Goal: Unclear

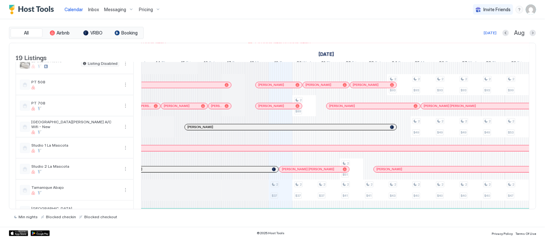
scroll to position [0, 142]
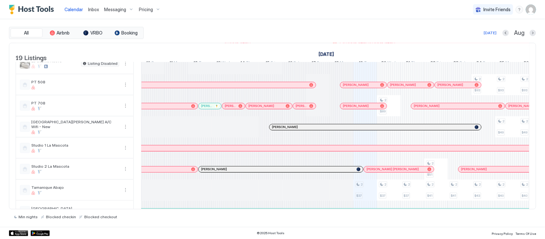
click at [204, 108] on div at bounding box center [203, 105] width 5 height 5
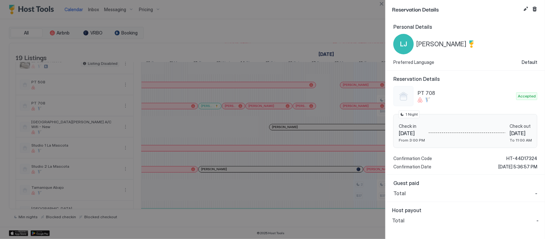
click at [232, 114] on div at bounding box center [272, 119] width 545 height 239
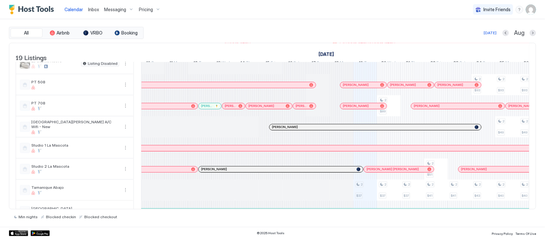
click at [232, 108] on div at bounding box center [231, 105] width 5 height 5
click at [306, 108] on div at bounding box center [305, 105] width 5 height 5
